Goal: Transaction & Acquisition: Subscribe to service/newsletter

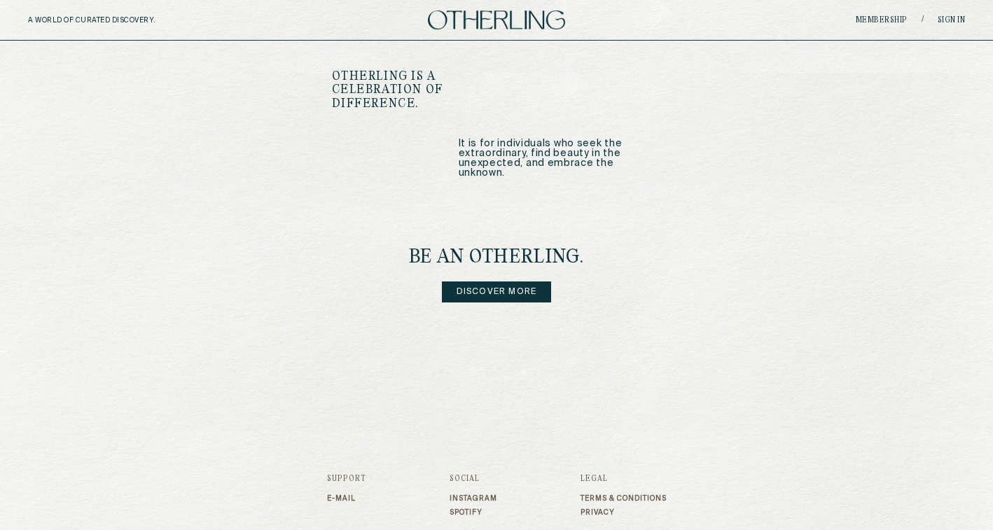
scroll to position [1673, 0]
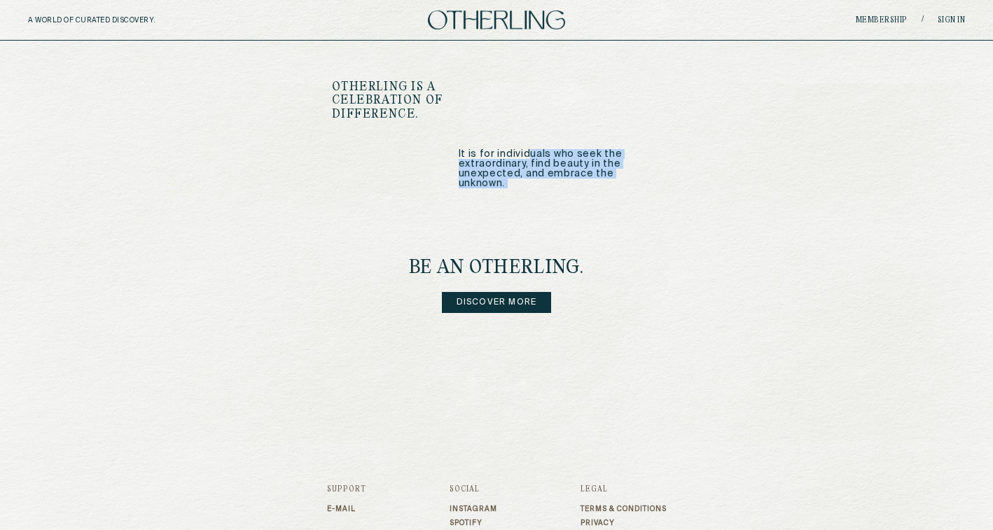
drag, startPoint x: 530, startPoint y: 138, endPoint x: 528, endPoint y: 236, distance: 98.1
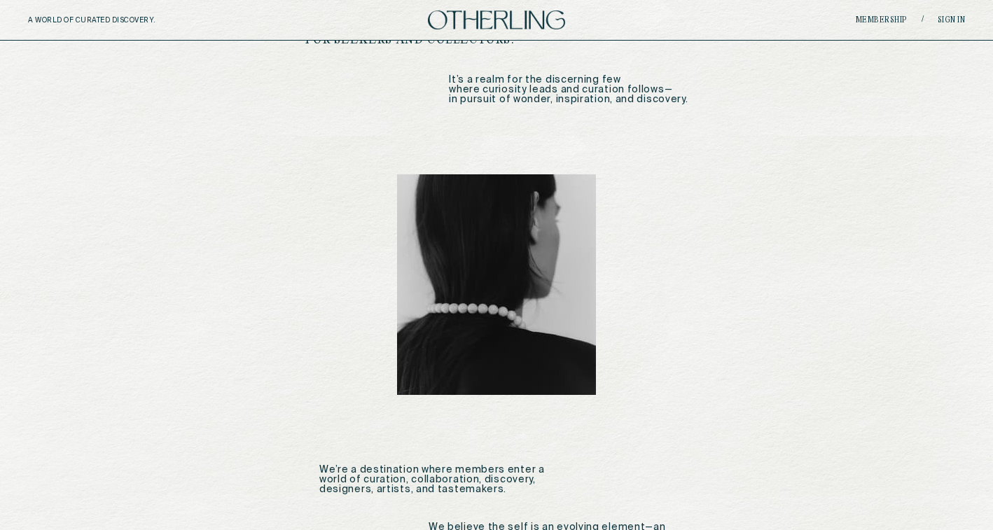
scroll to position [0, 0]
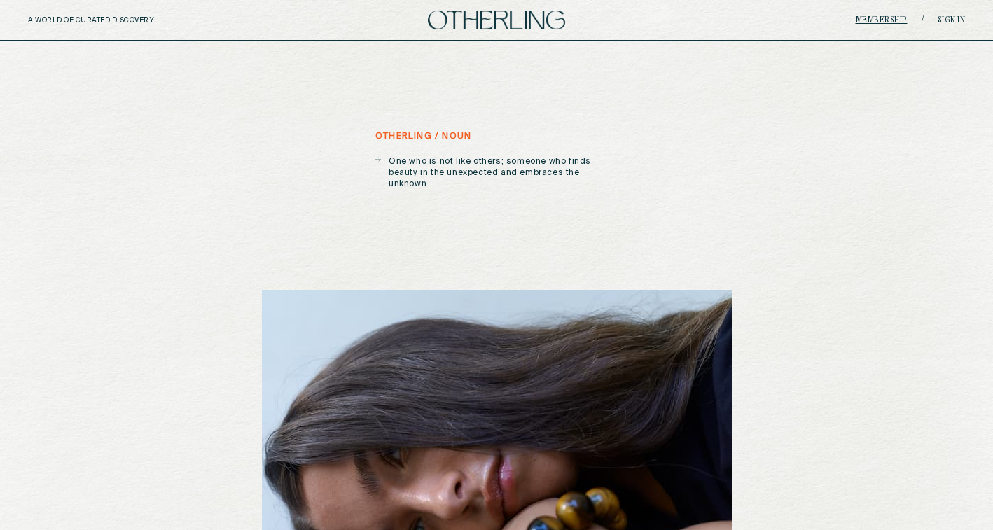
click at [867, 19] on link "Membership" at bounding box center [882, 20] width 52 height 8
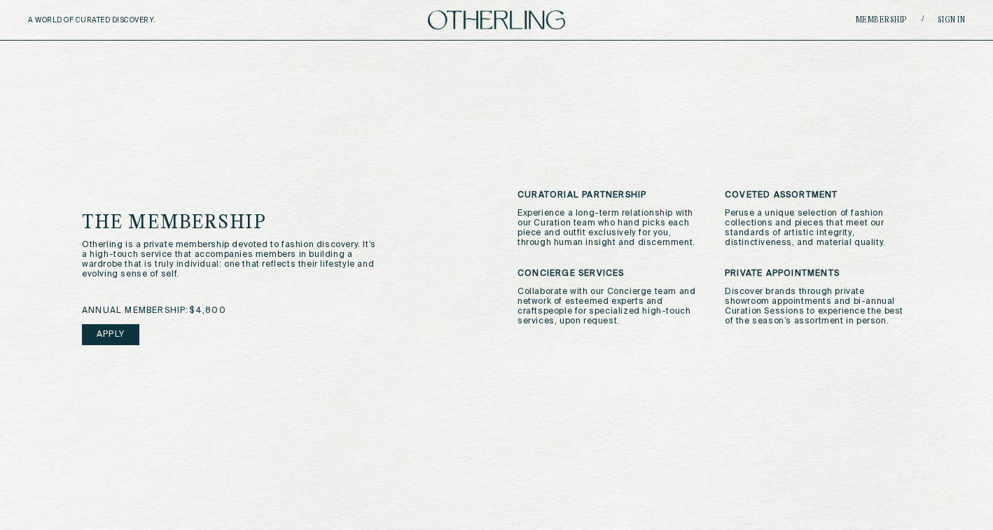
scroll to position [290, 0]
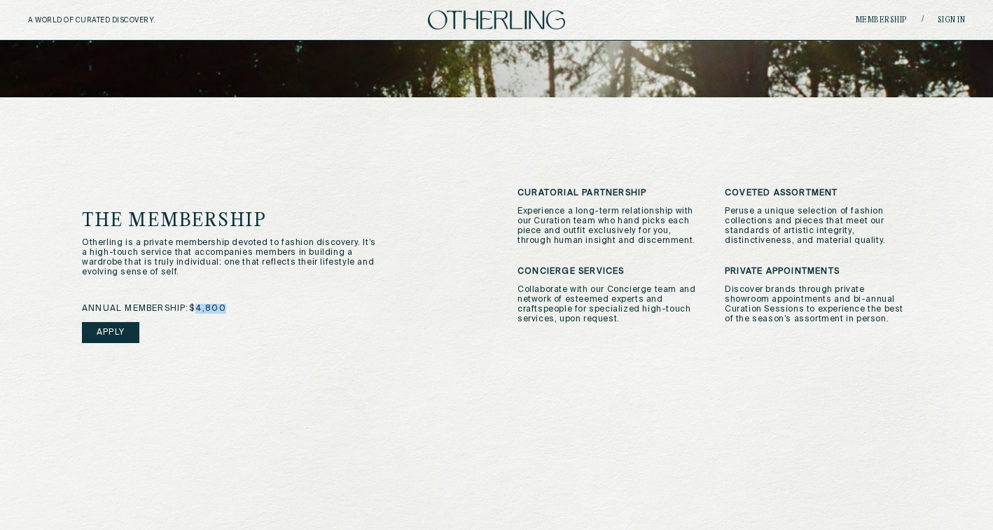
drag, startPoint x: 200, startPoint y: 307, endPoint x: 288, endPoint y: 310, distance: 87.6
click at [289, 310] on div "annual membership: $4,800 Apply" at bounding box center [279, 342] width 394 height 76
copy span "4,800"
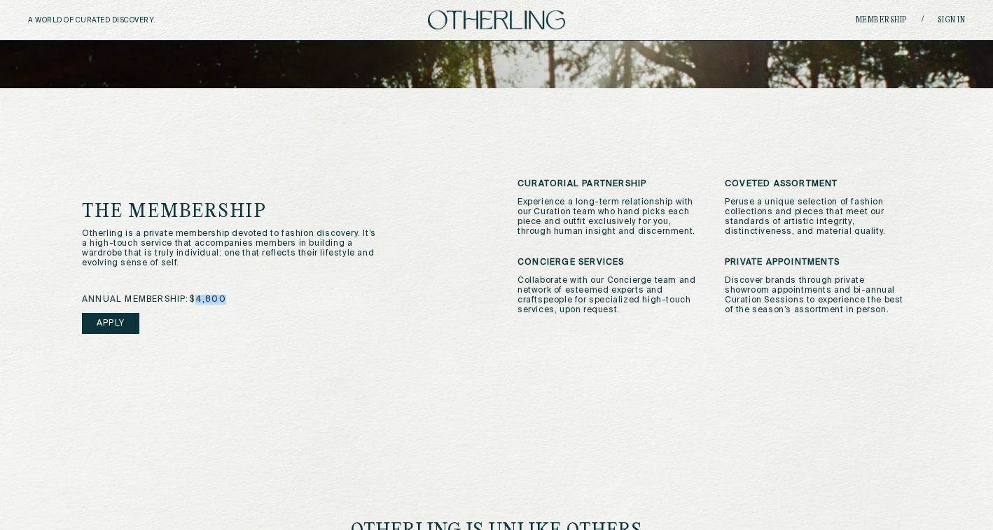
scroll to position [300, 0]
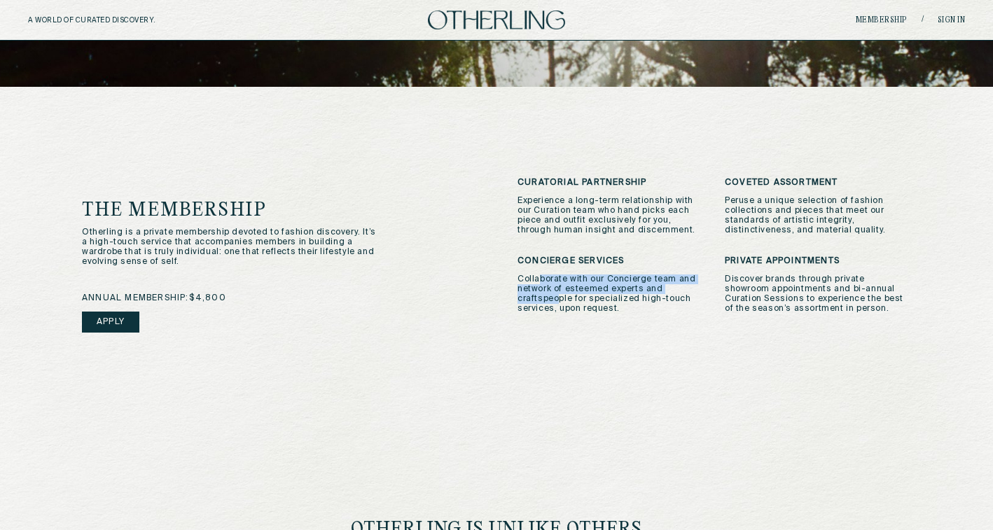
drag, startPoint x: 539, startPoint y: 277, endPoint x: 555, endPoint y: 298, distance: 26.5
click at [555, 298] on p "Collaborate with our Concierge team and network of esteemed experts and craftsp…" at bounding box center [611, 294] width 186 height 39
drag, startPoint x: 646, startPoint y: 312, endPoint x: 670, endPoint y: 259, distance: 57.7
click at [670, 259] on div "Concierge Services Collaborate with our Concierge team and network of esteemed …" at bounding box center [611, 284] width 186 height 57
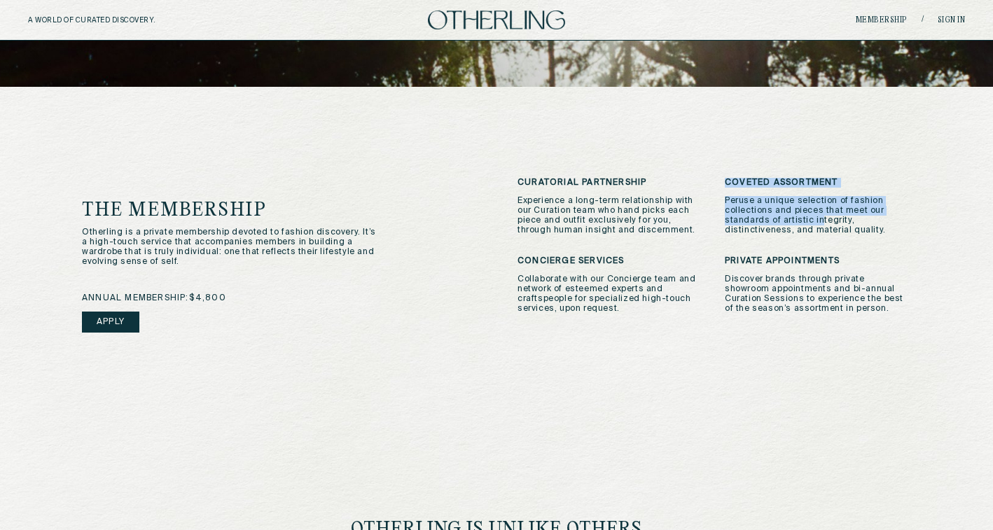
drag, startPoint x: 767, startPoint y: 167, endPoint x: 819, endPoint y: 223, distance: 75.8
click at [819, 223] on div "The Membership Otherling is a private membership devoted to fashion discovery. …" at bounding box center [496, 386] width 885 height 599
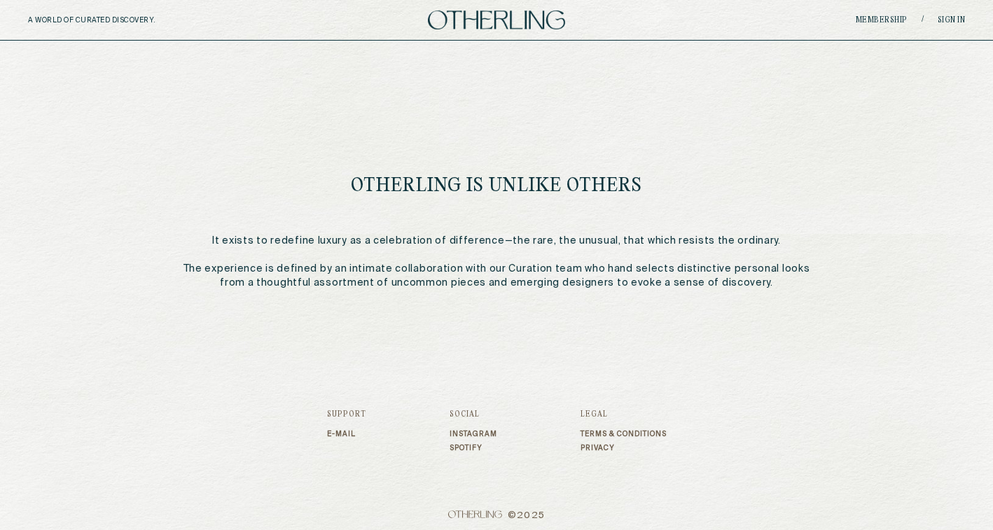
scroll to position [651, 0]
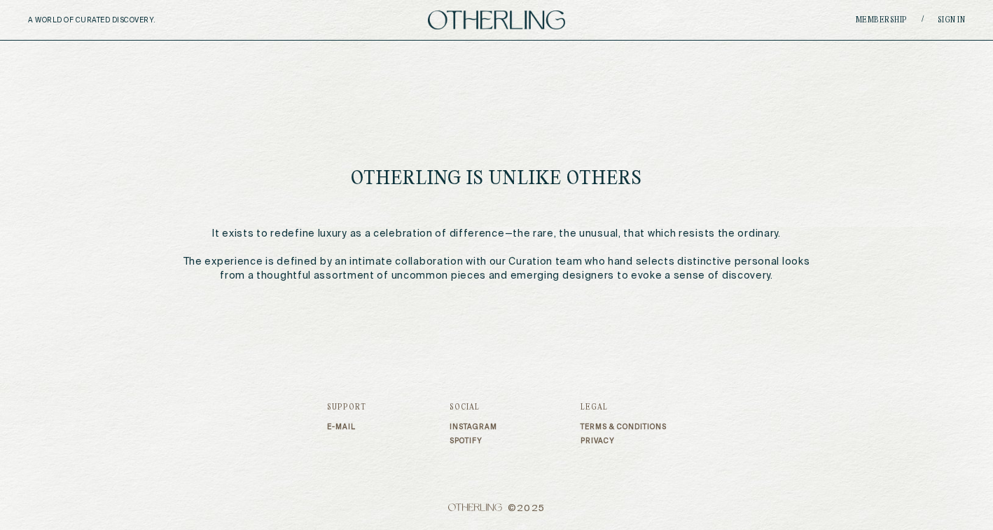
click at [462, 427] on link "Instagram" at bounding box center [474, 427] width 48 height 8
